Goal: Find specific page/section: Find specific page/section

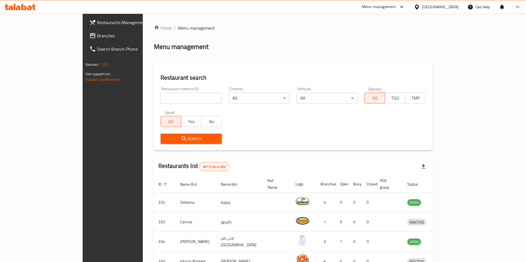
click at [158, 99] on div at bounding box center [263, 131] width 526 height 262
drag, startPoint x: 0, startPoint y: 0, endPoint x: 158, endPoint y: 99, distance: 187.0
click at [160, 99] on input "search" at bounding box center [190, 98] width 61 height 11
type input "LATEA"
click button "Search" at bounding box center [190, 139] width 61 height 10
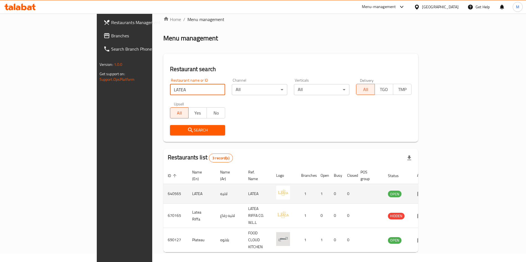
scroll to position [13, 0]
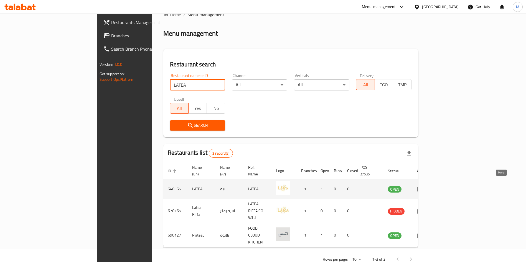
click at [427, 186] on link "enhanced table" at bounding box center [422, 189] width 10 height 7
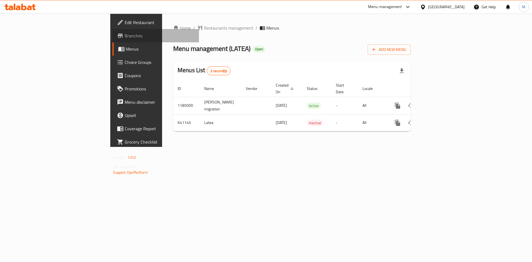
click at [125, 37] on span "Branches" at bounding box center [160, 35] width 70 height 7
